Goal: Information Seeking & Learning: Learn about a topic

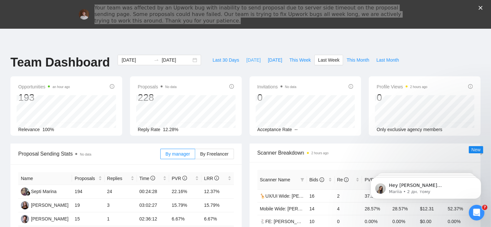
click at [247, 61] on span "[DATE]" at bounding box center [253, 59] width 14 height 7
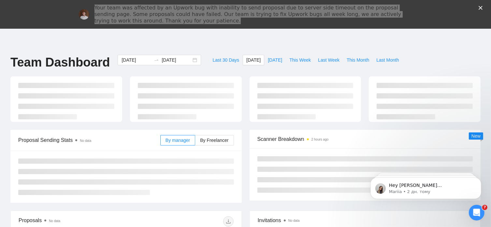
type input "[DATE]"
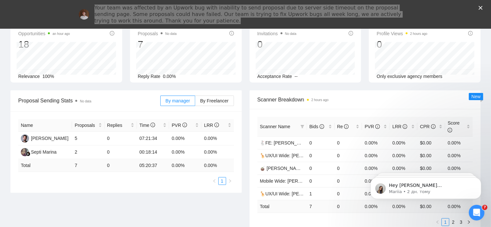
scroll to position [53, 0]
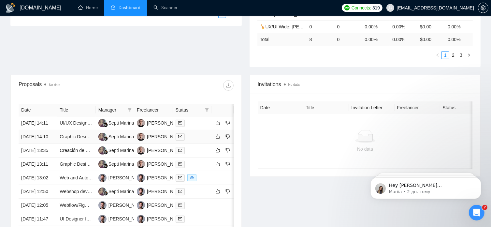
scroll to position [192, 0]
click at [85, 120] on link "UI/UX Designer for Website Page and Dashboard Redesign" at bounding box center [120, 122] width 121 height 5
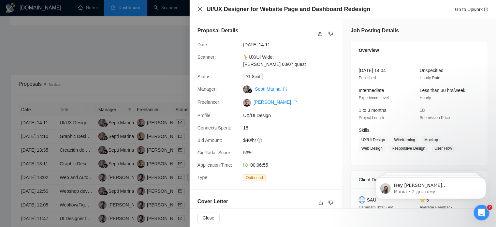
click at [199, 9] on icon "close" at bounding box center [199, 9] width 5 height 5
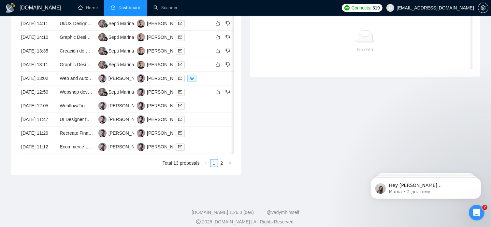
scroll to position [291, 0]
click at [222, 166] on link "2" at bounding box center [221, 162] width 7 height 7
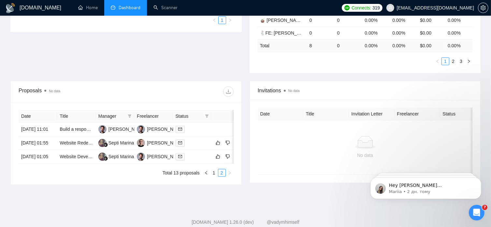
scroll to position [185, 0]
click at [212, 177] on link "1" at bounding box center [213, 172] width 7 height 7
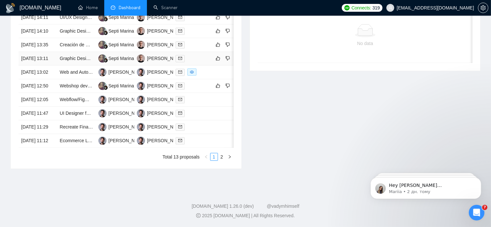
scroll to position [301, 0]
click at [223, 160] on link "2" at bounding box center [221, 156] width 7 height 7
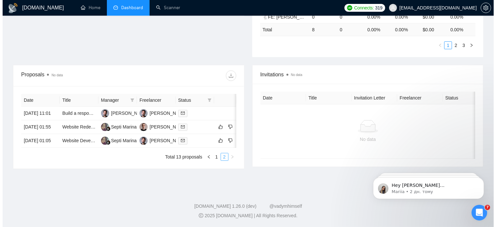
scroll to position [216, 0]
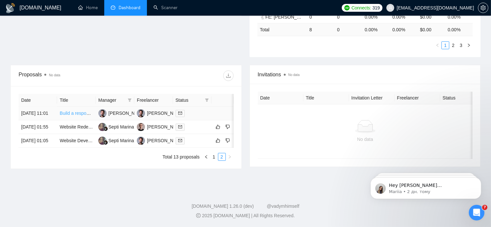
click at [81, 110] on link "Build a responsive form from Relume to Webflow" at bounding box center [109, 112] width 99 height 5
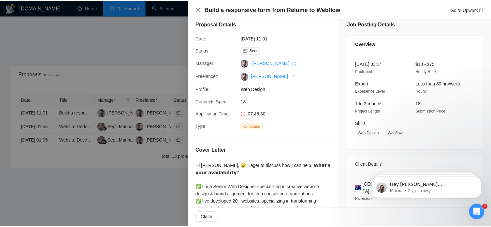
scroll to position [7, 0]
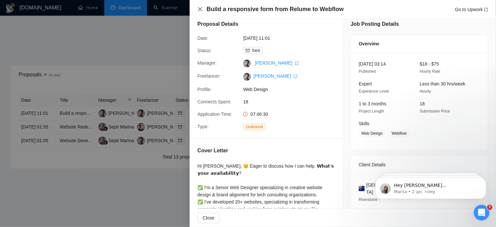
click at [197, 9] on icon "close" at bounding box center [199, 9] width 5 height 5
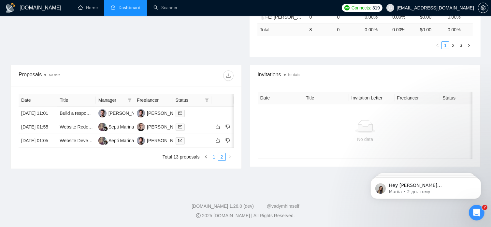
click at [214, 157] on link "1" at bounding box center [213, 156] width 7 height 7
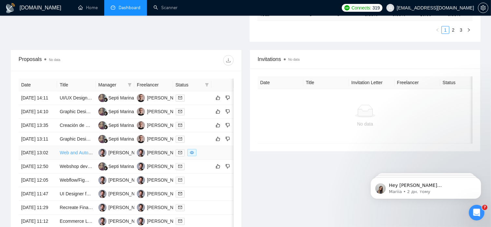
click at [83, 155] on link "Web and Automation Developer - WebFlow Needed" at bounding box center [112, 152] width 105 height 5
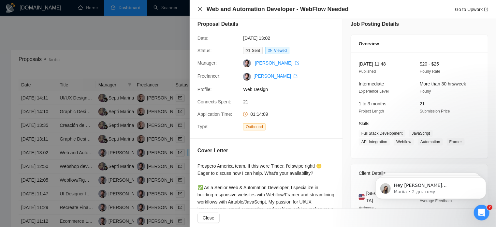
click at [198, 9] on icon "close" at bounding box center [199, 9] width 5 height 5
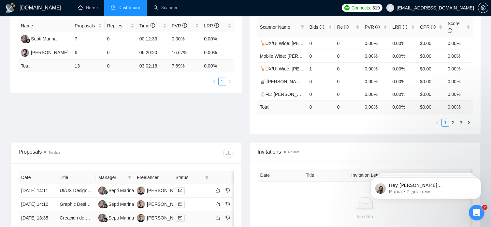
scroll to position [108, 0]
